Goal: Navigation & Orientation: Find specific page/section

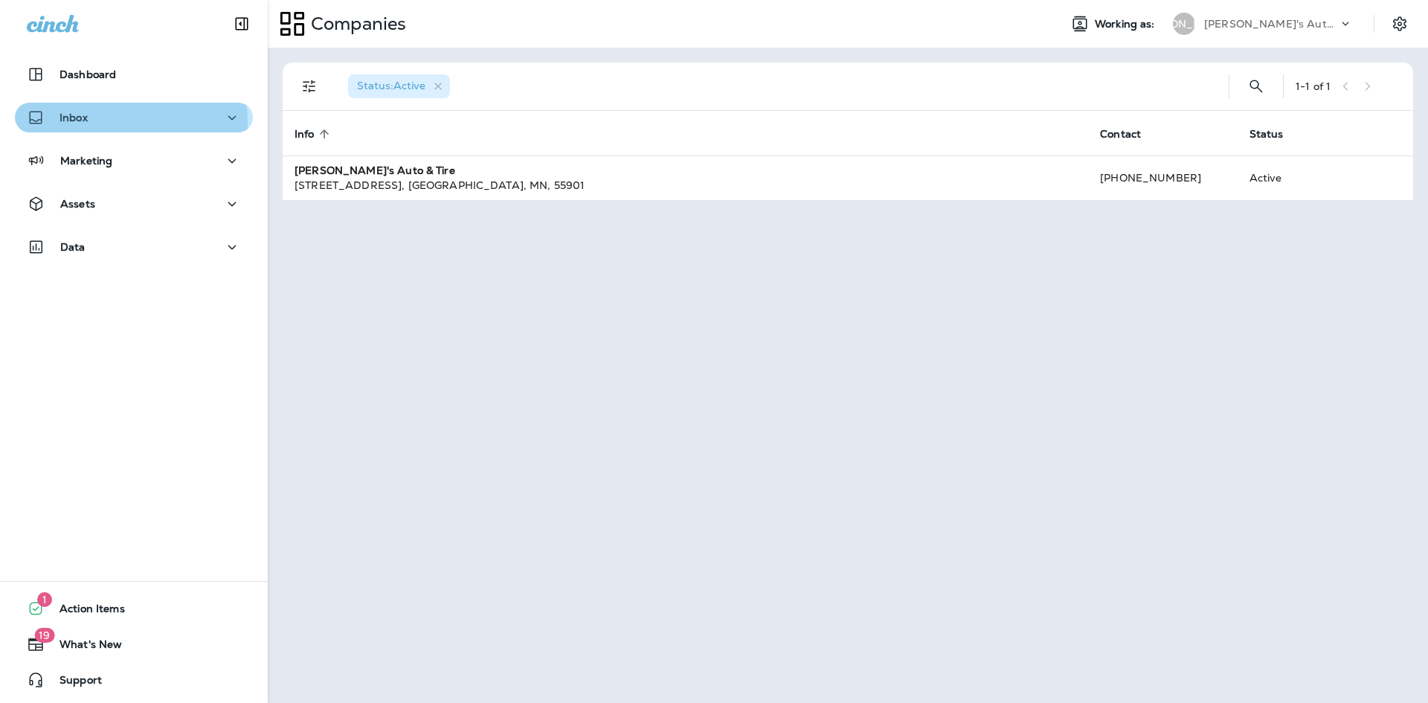
click at [66, 123] on p "Inbox" at bounding box center [74, 118] width 28 height 12
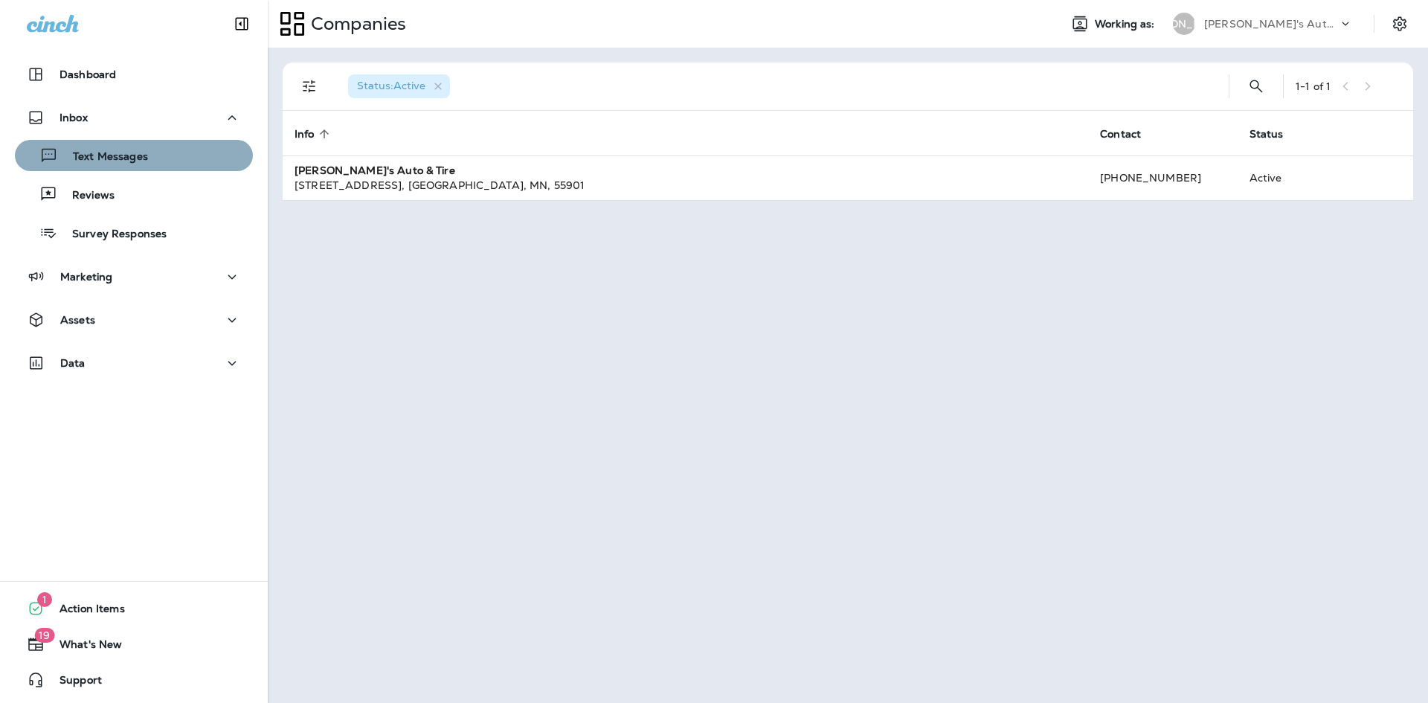
click at [135, 165] on div "Text Messages" at bounding box center [84, 155] width 127 height 22
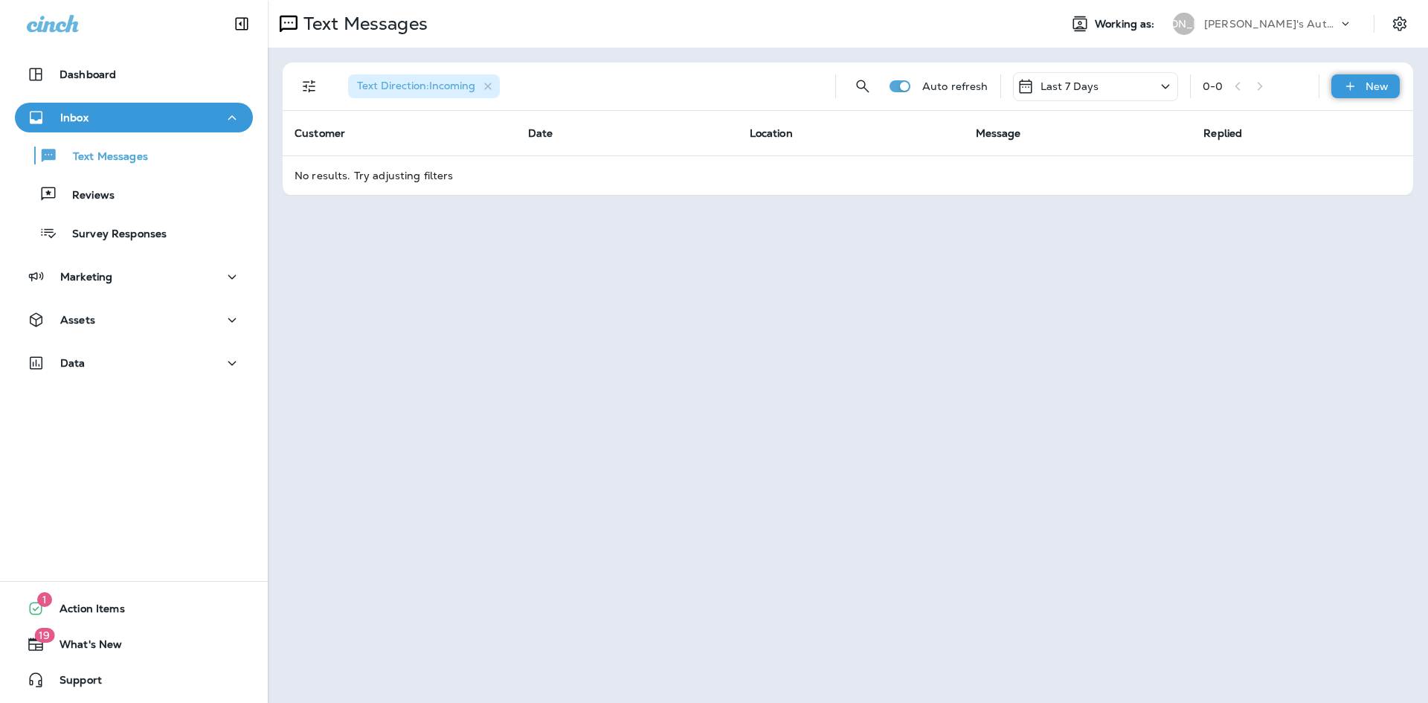
click at [1377, 91] on p "New" at bounding box center [1377, 86] width 23 height 12
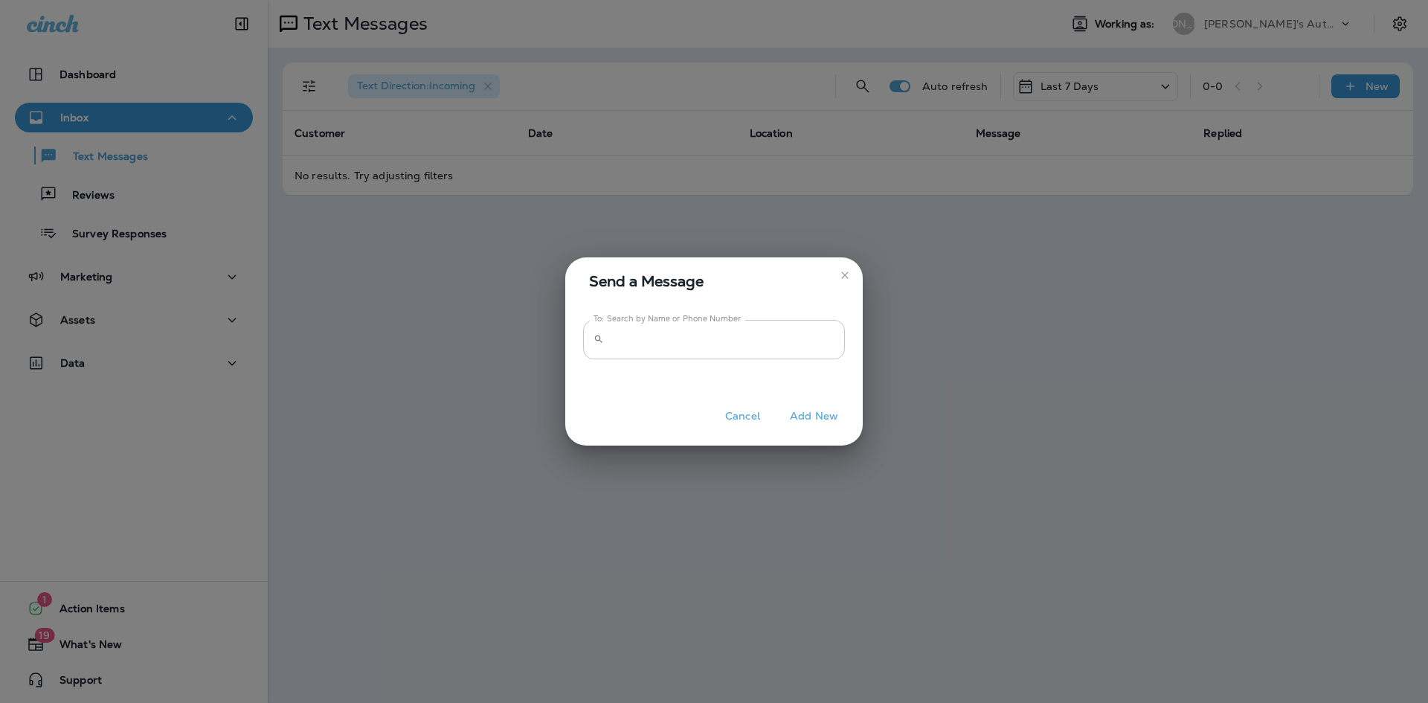
click at [660, 350] on input "To: Search by Name or Phone Number" at bounding box center [727, 339] width 235 height 39
click at [844, 278] on icon "close" at bounding box center [845, 275] width 12 height 12
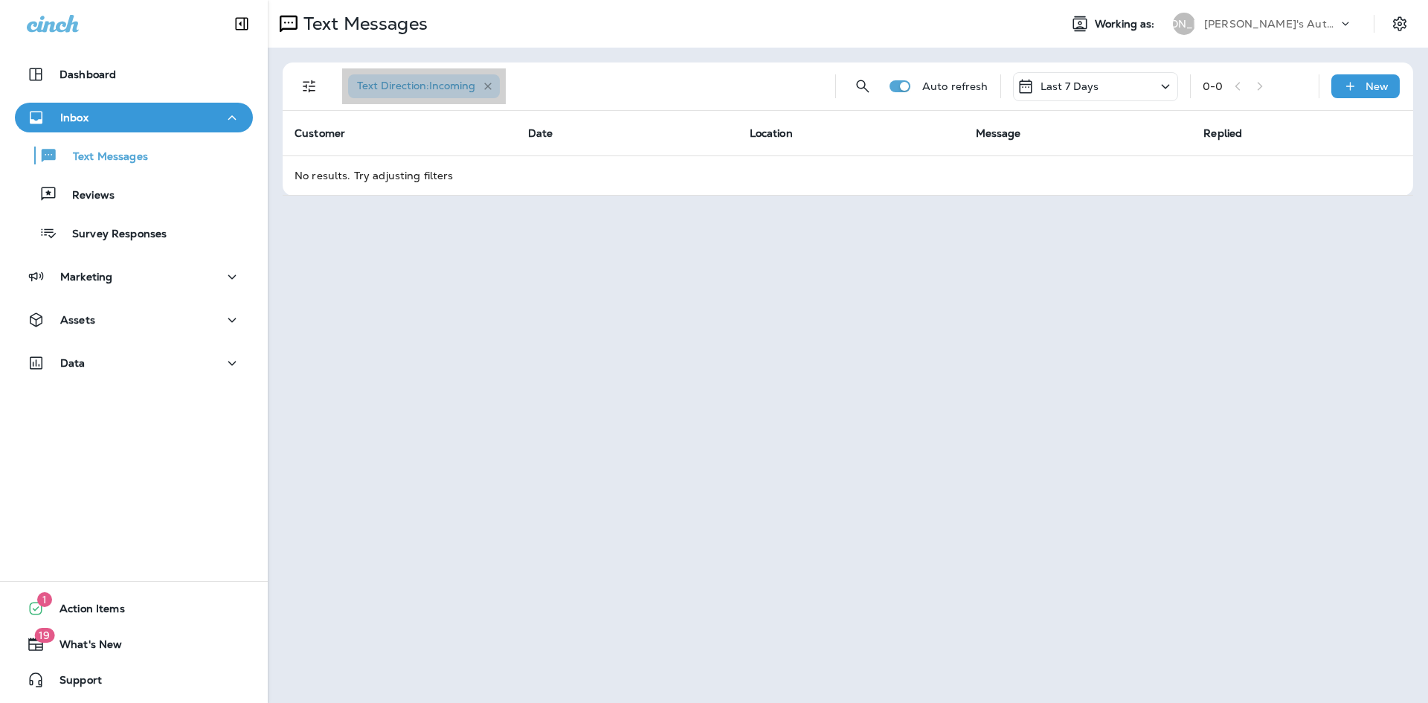
click at [487, 86] on icon "button" at bounding box center [488, 86] width 13 height 13
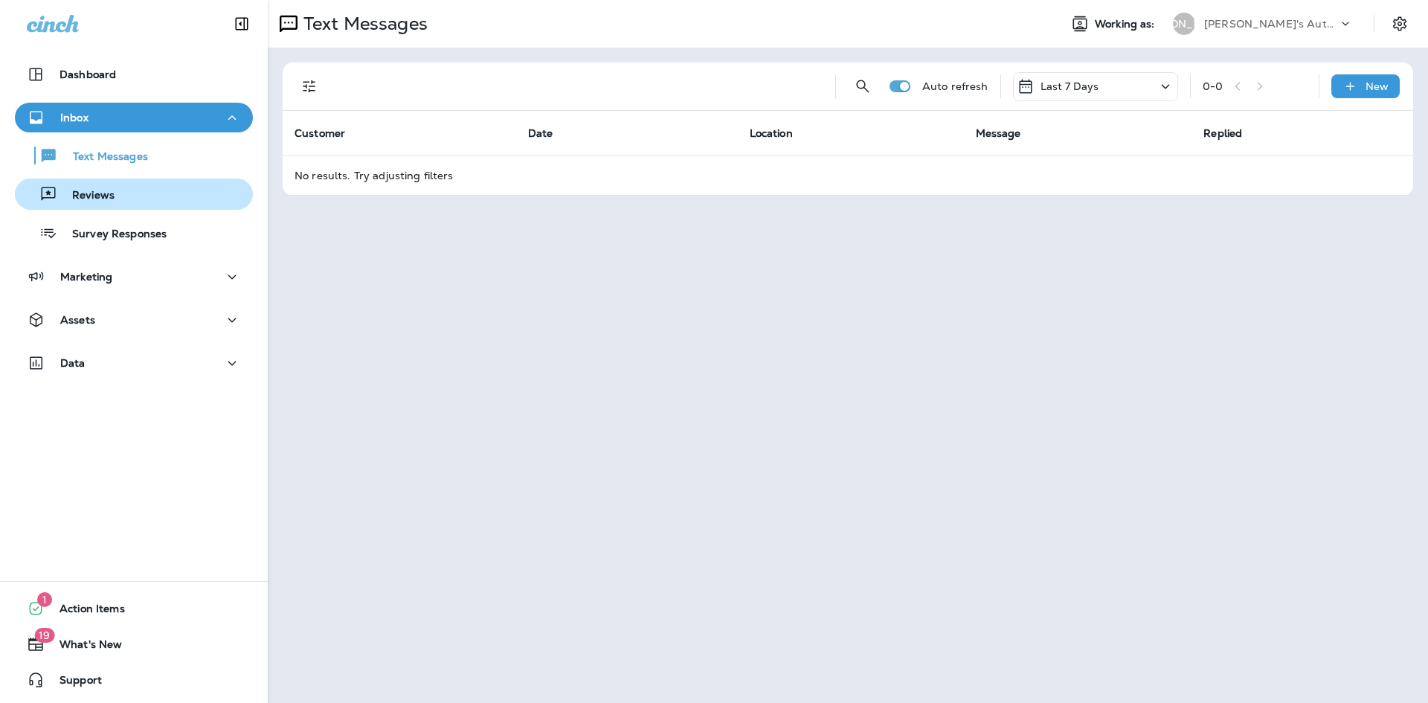
click at [135, 208] on button "Reviews" at bounding box center [134, 194] width 238 height 31
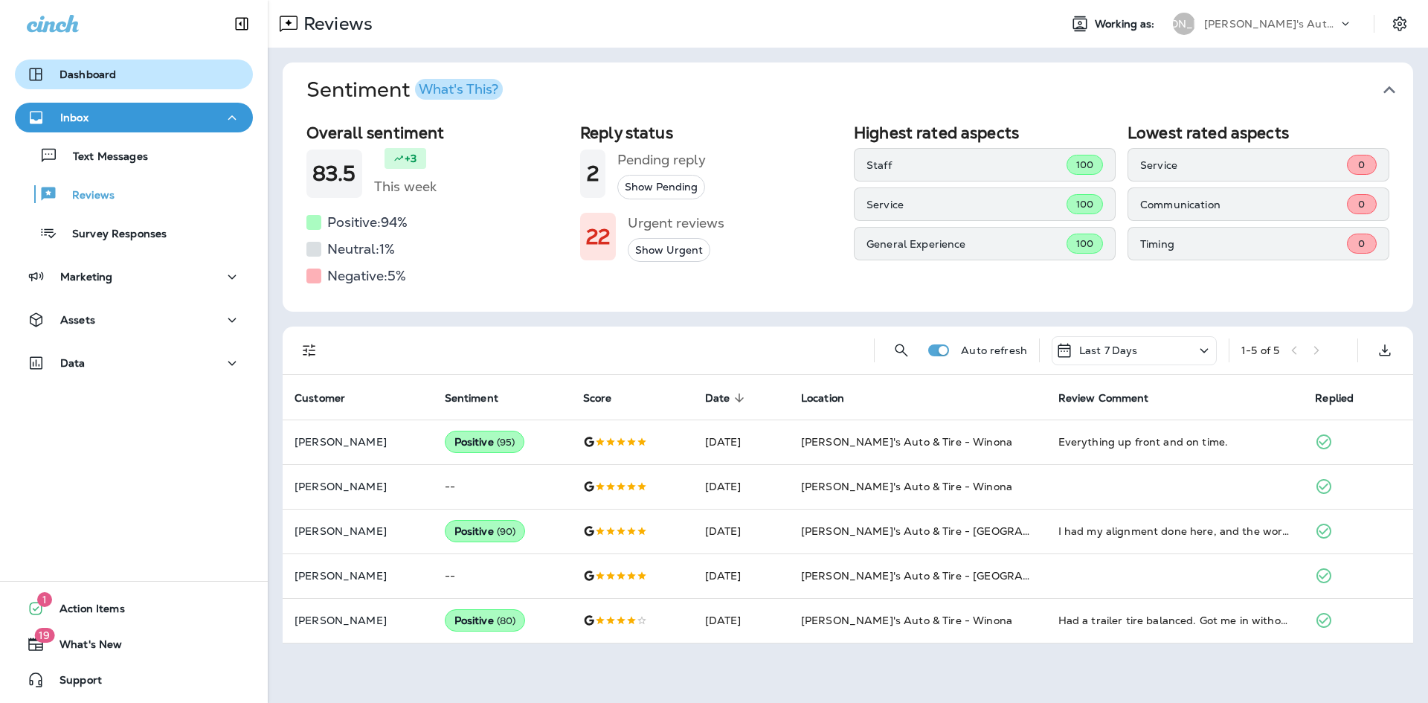
click at [112, 75] on p "Dashboard" at bounding box center [88, 74] width 57 height 12
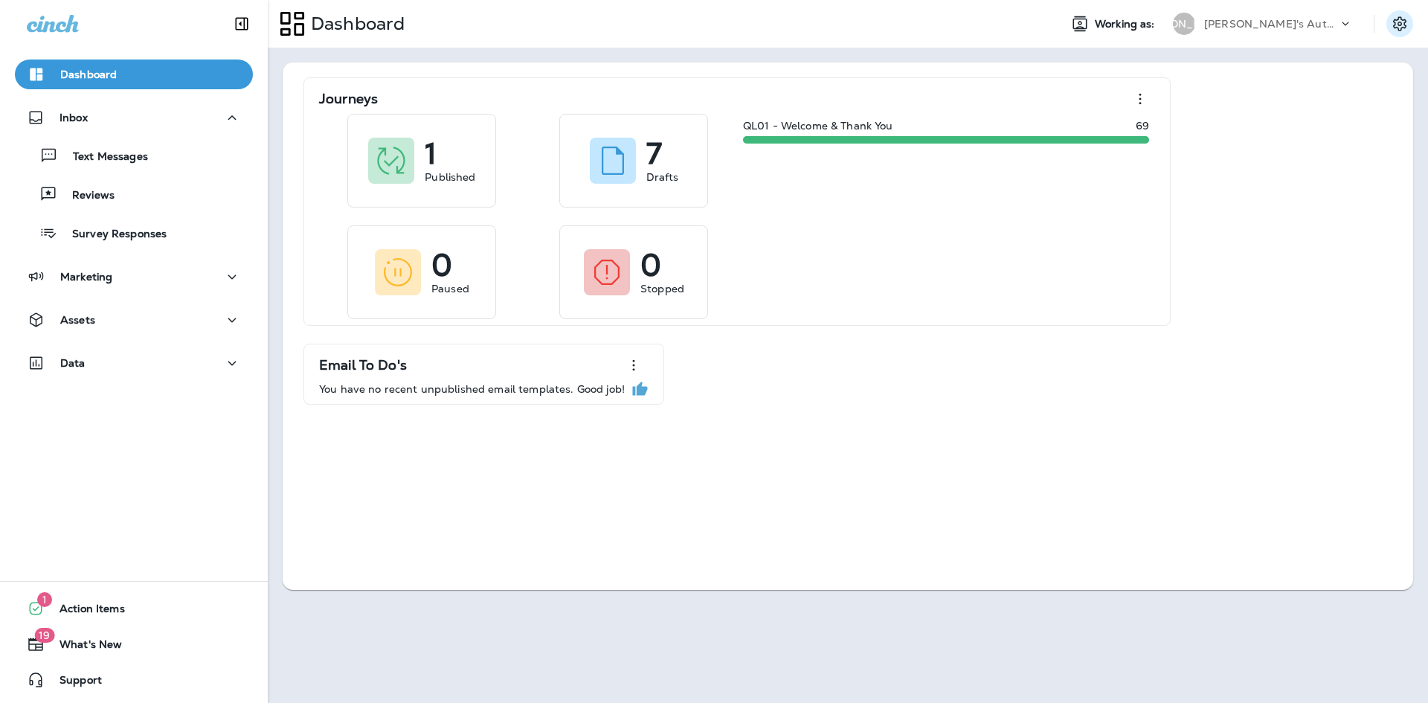
click at [1407, 24] on icon "Settings" at bounding box center [1400, 24] width 18 height 18
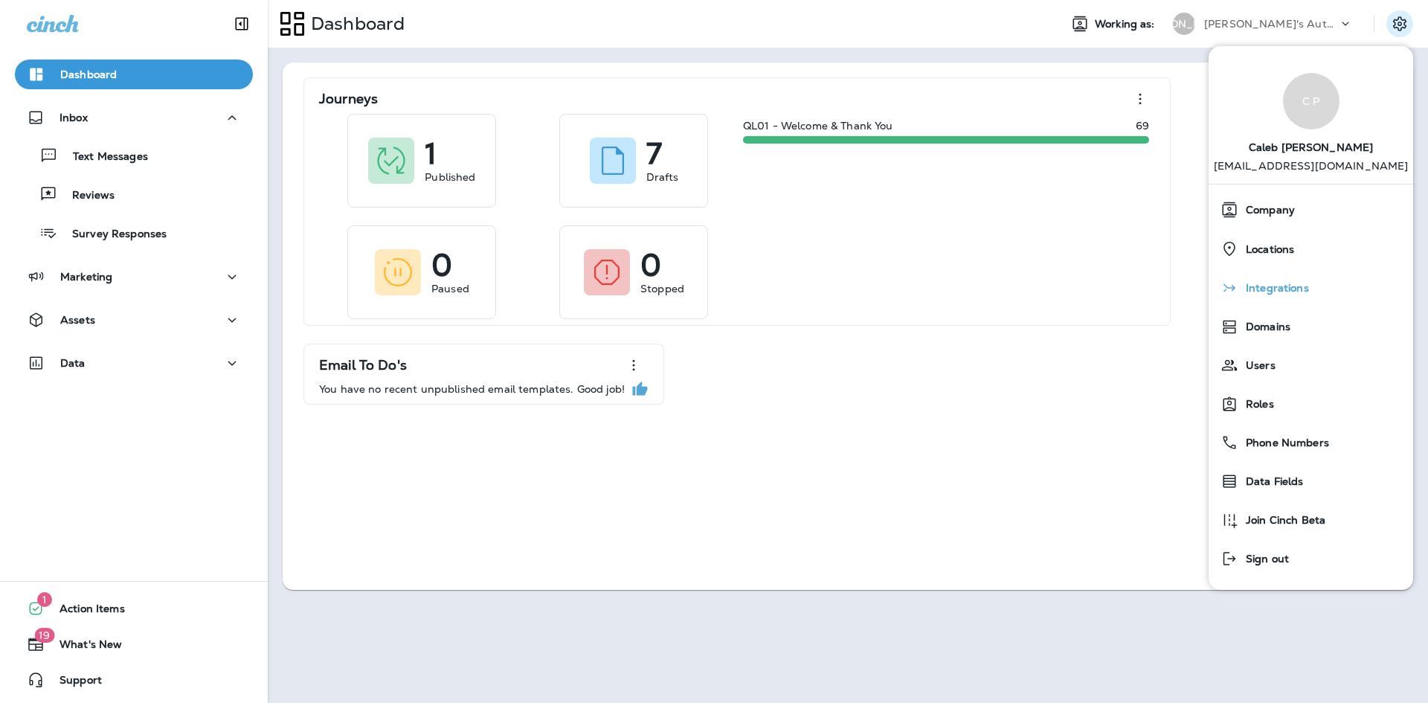
click at [1271, 282] on span "Integrations" at bounding box center [1274, 288] width 71 height 13
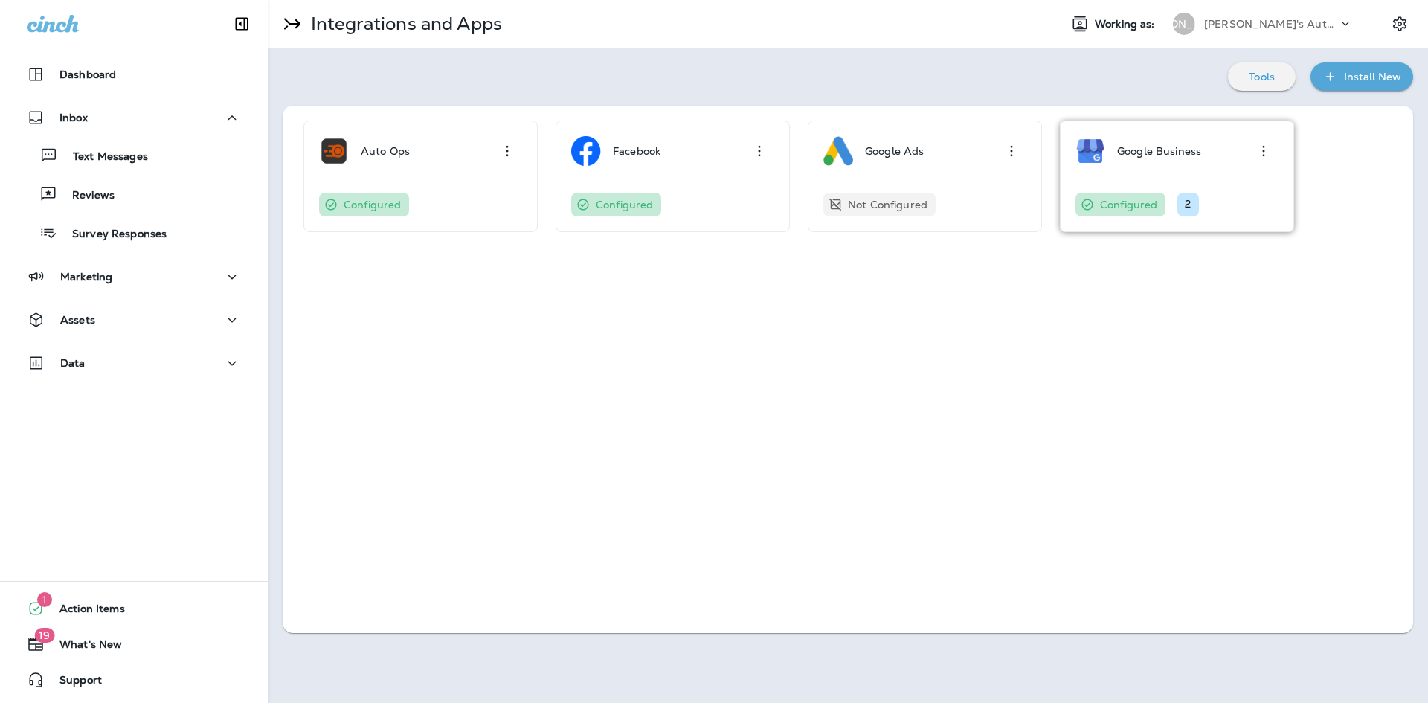
click at [1172, 193] on div "Configured 2" at bounding box center [1137, 205] width 123 height 24
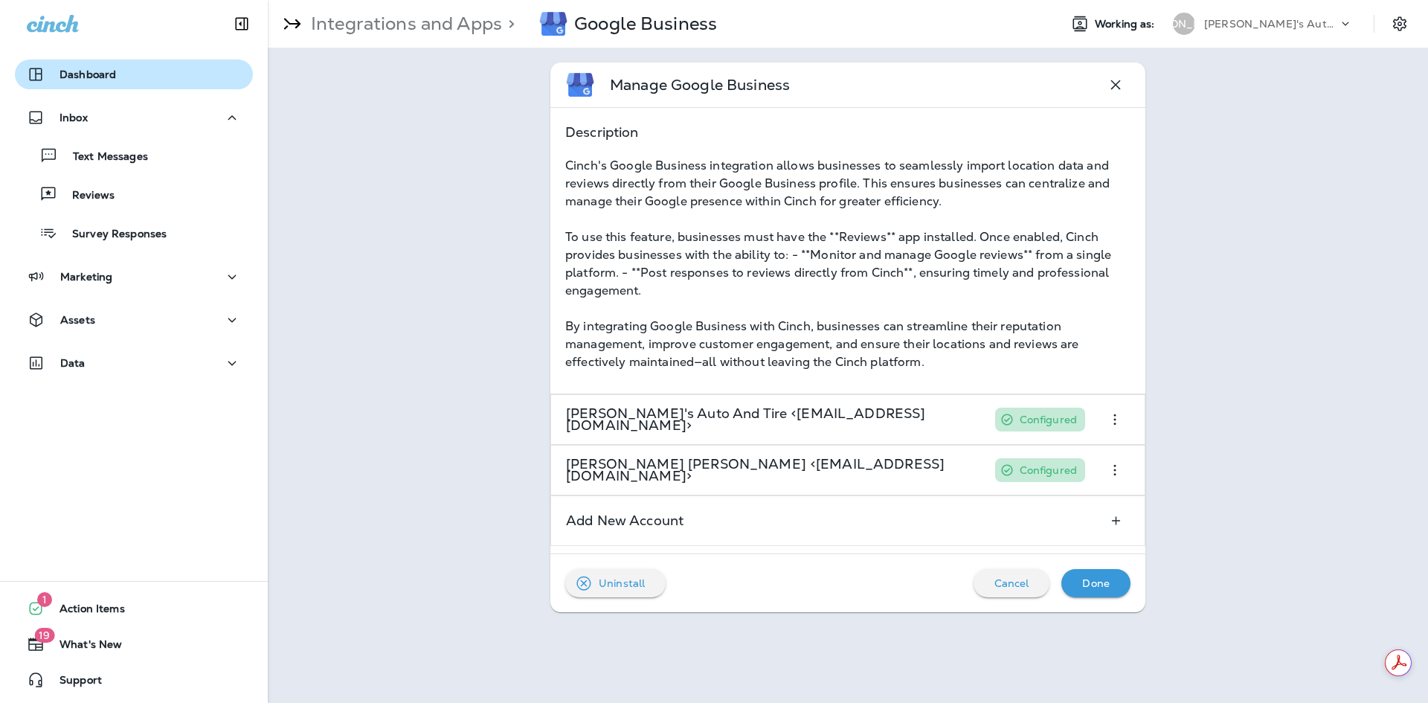
click at [134, 68] on div "Dashboard" at bounding box center [134, 74] width 214 height 18
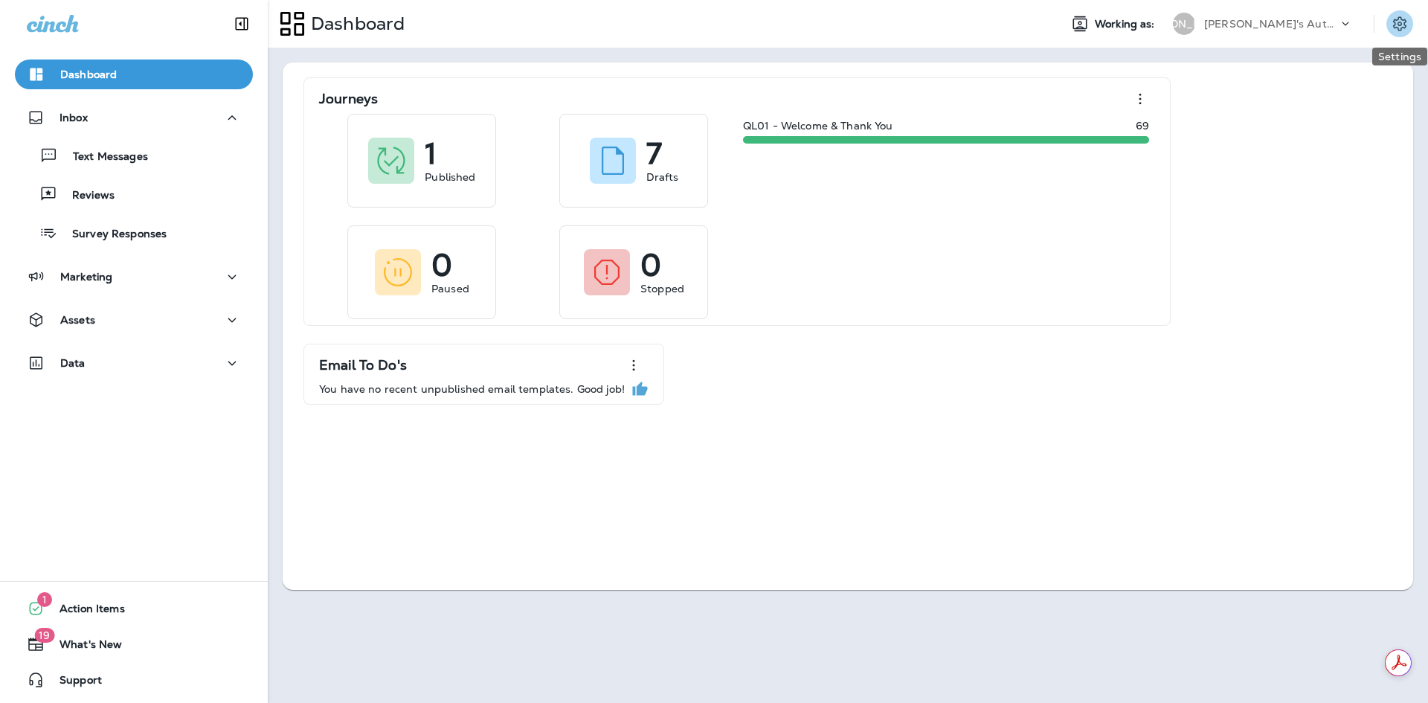
click at [1408, 28] on icon "Settings" at bounding box center [1400, 24] width 18 height 18
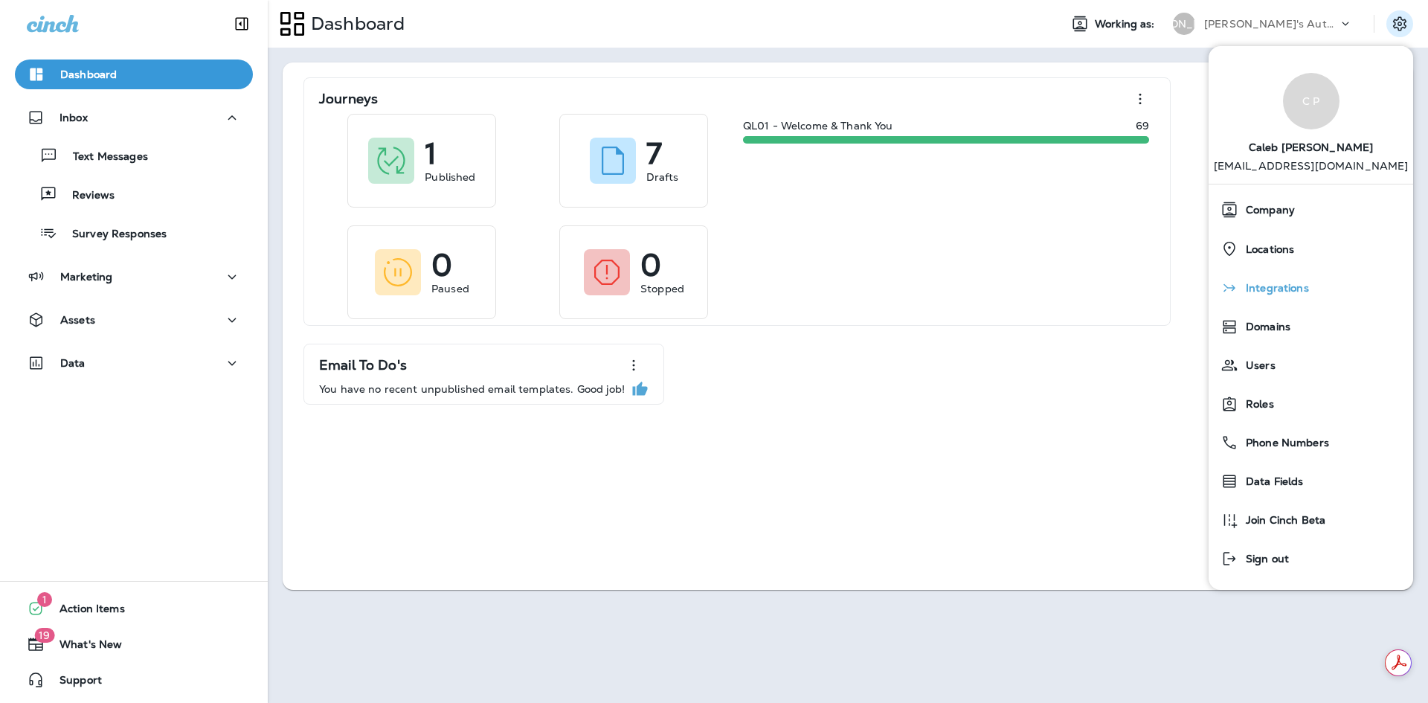
click at [1295, 286] on span "Integrations" at bounding box center [1274, 288] width 71 height 13
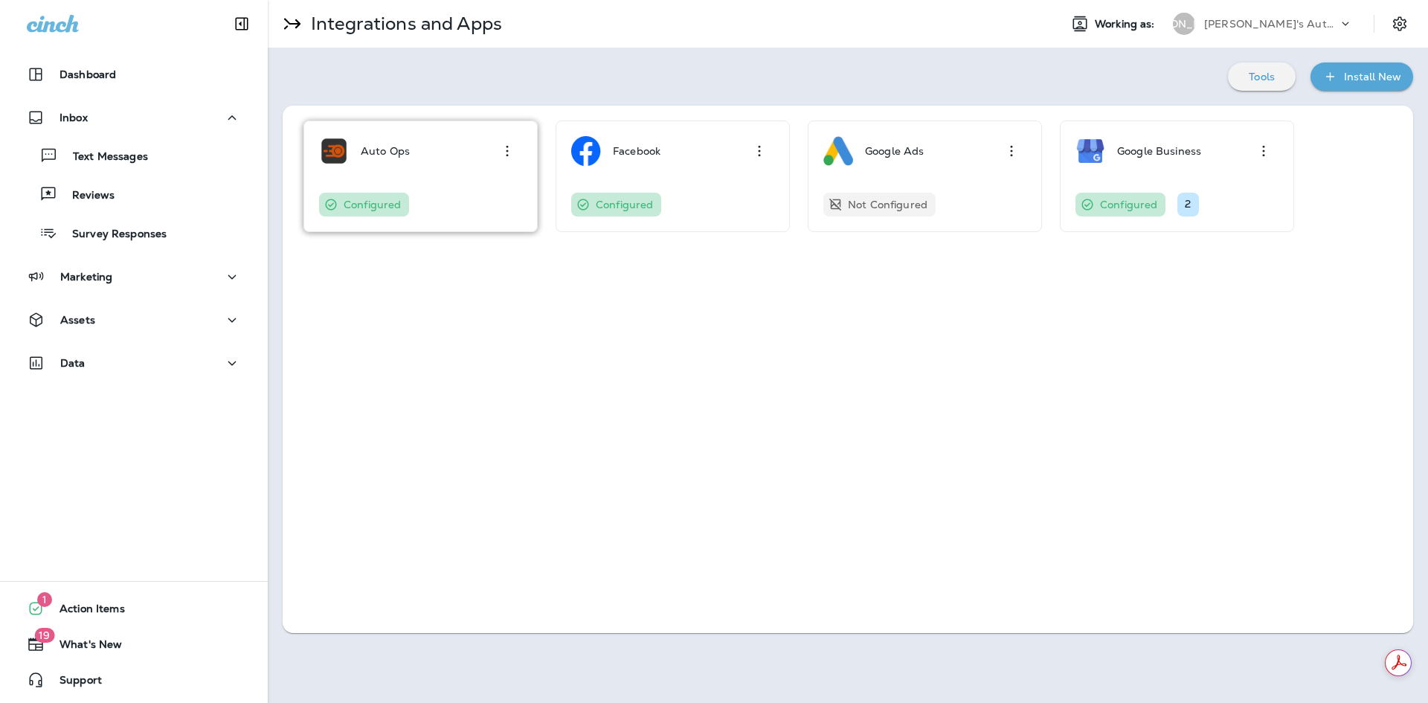
click at [456, 190] on div "Auto Ops Configured" at bounding box center [420, 176] width 203 height 80
